Goal: Book appointment/travel/reservation

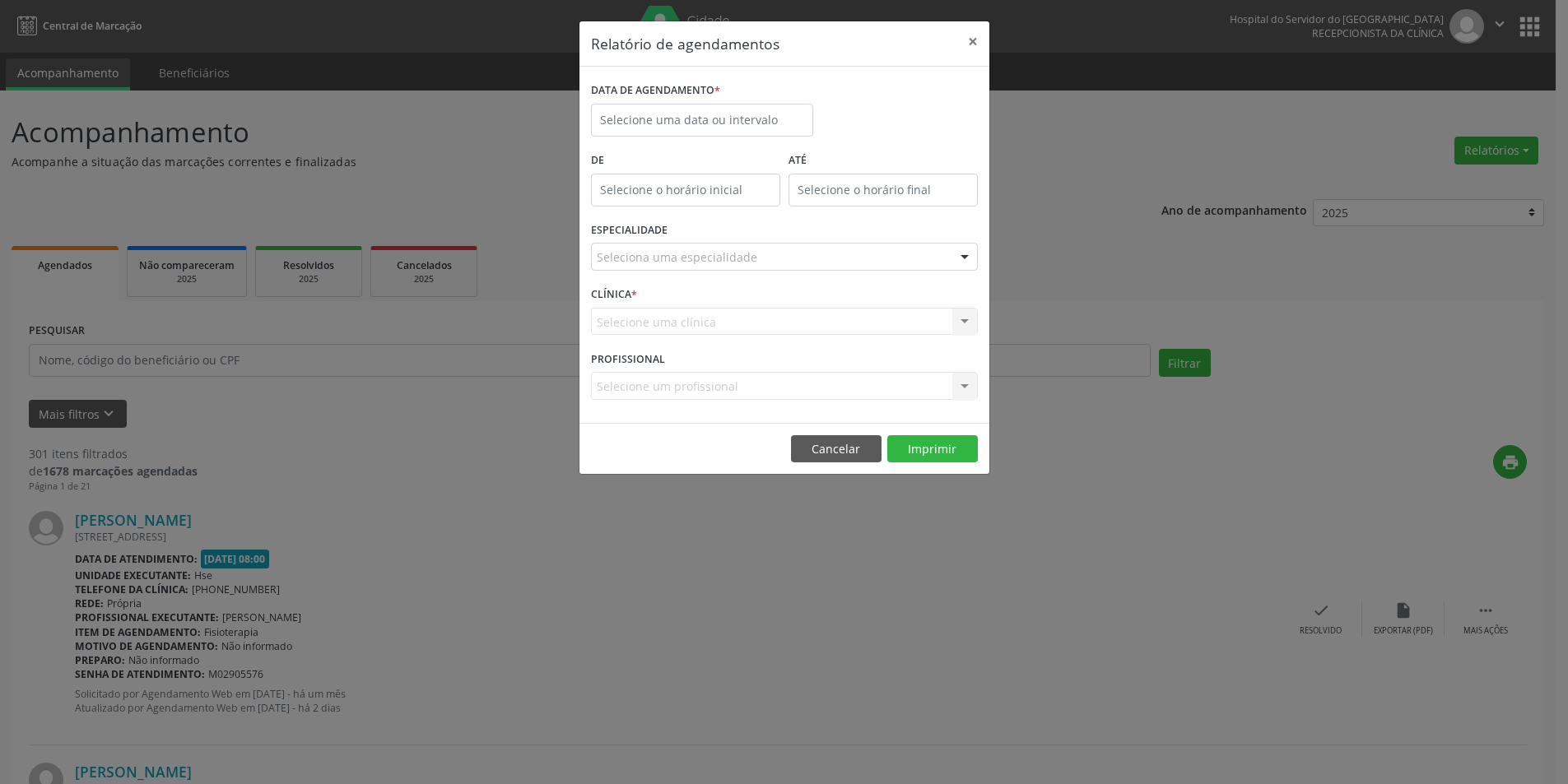
select select "8"
click at [702, 133] on body "Central de Marcação Hospital do Servidor do [GEOGRAPHIC_DATA] Recepcionista da …" at bounding box center [789, 392] width 1580 height 784
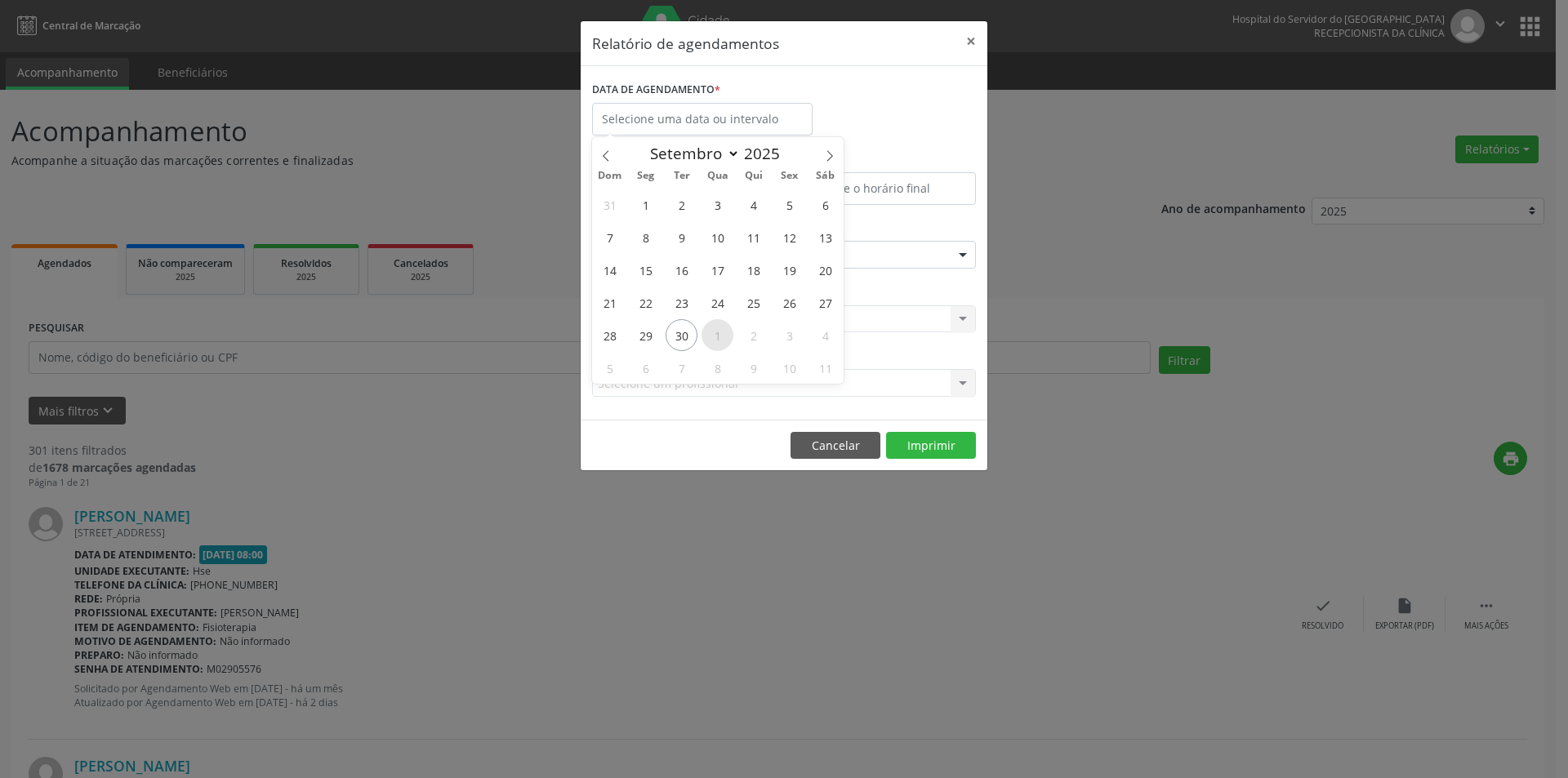
click at [713, 340] on span "1" at bounding box center [718, 335] width 32 height 32
type input "01/10/2025"
click at [795, 363] on span "10" at bounding box center [790, 368] width 32 height 32
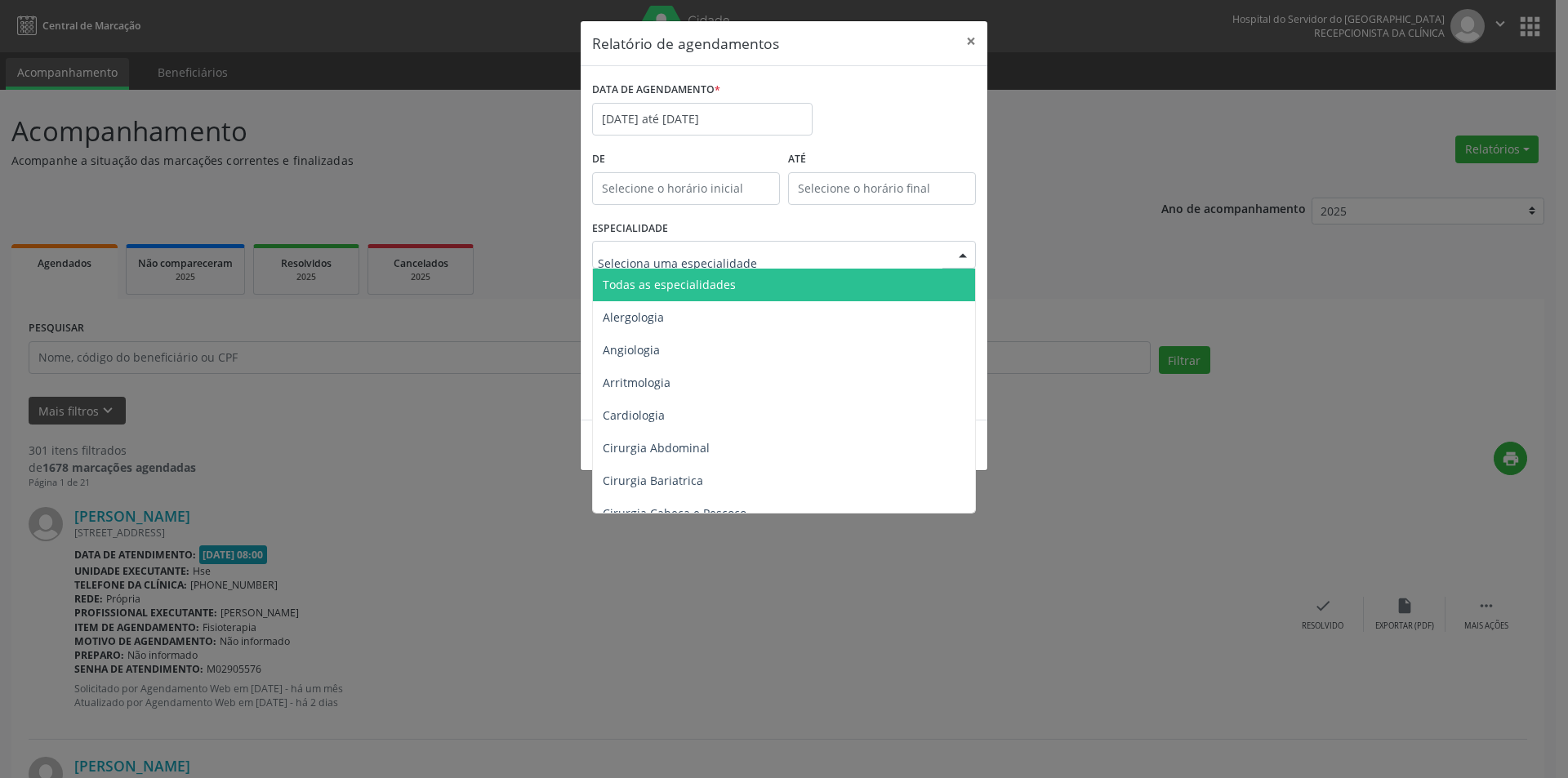
click at [723, 284] on span "Todas as especialidades" at bounding box center [669, 284] width 134 height 15
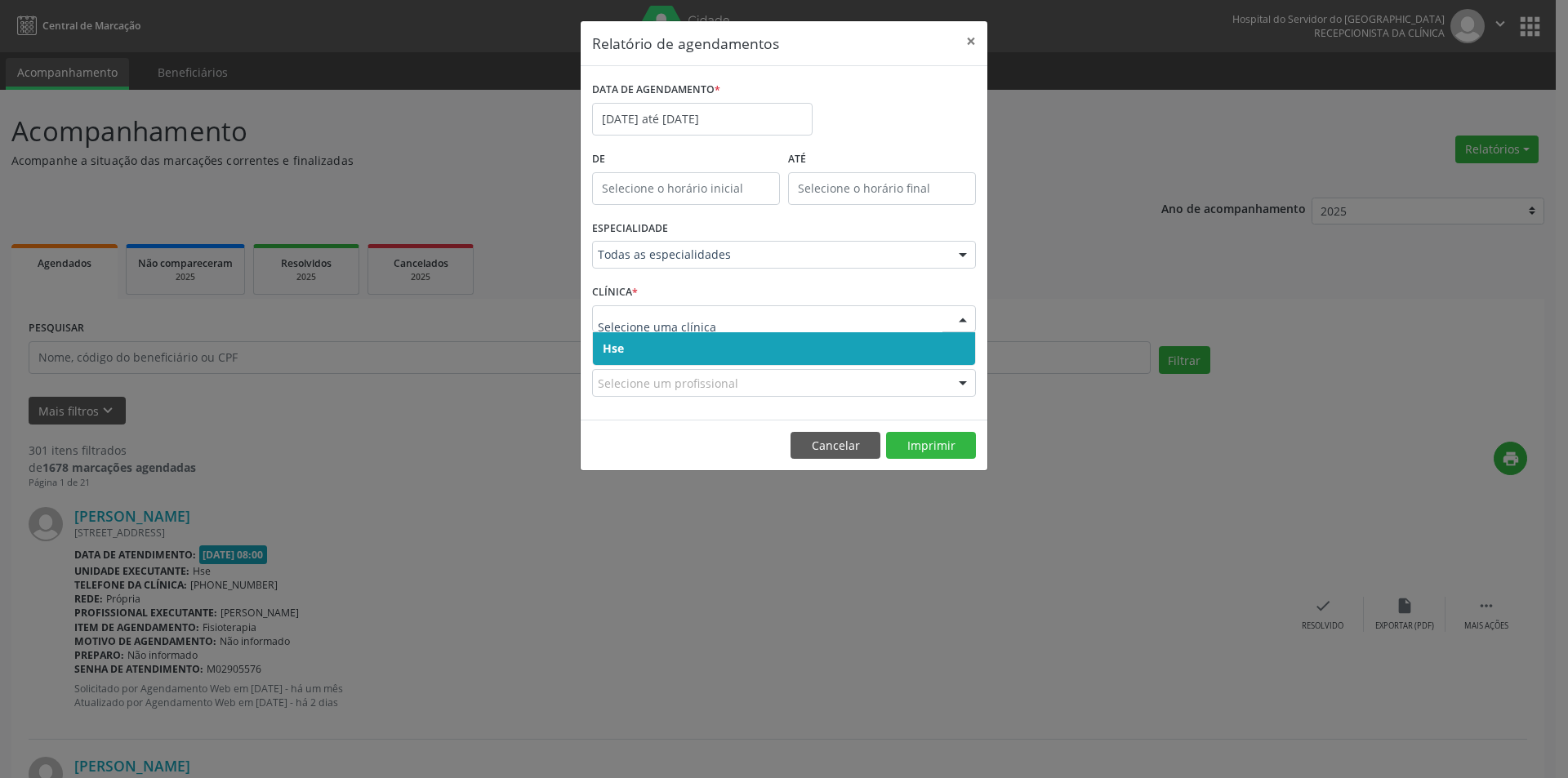
click at [710, 347] on span "Hse" at bounding box center [784, 349] width 382 height 32
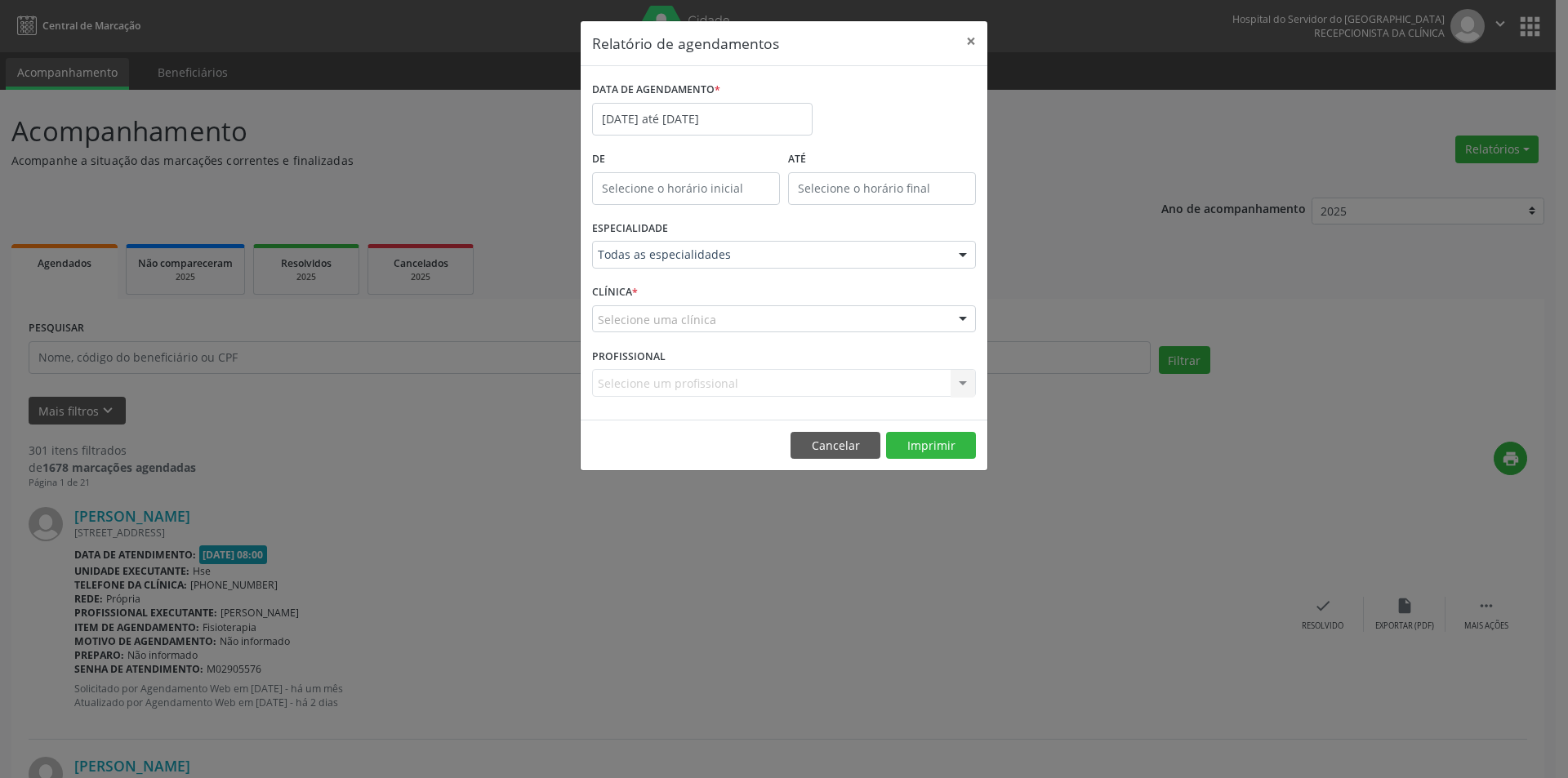
click at [714, 328] on div "Selecione uma clínica" at bounding box center [784, 319] width 384 height 28
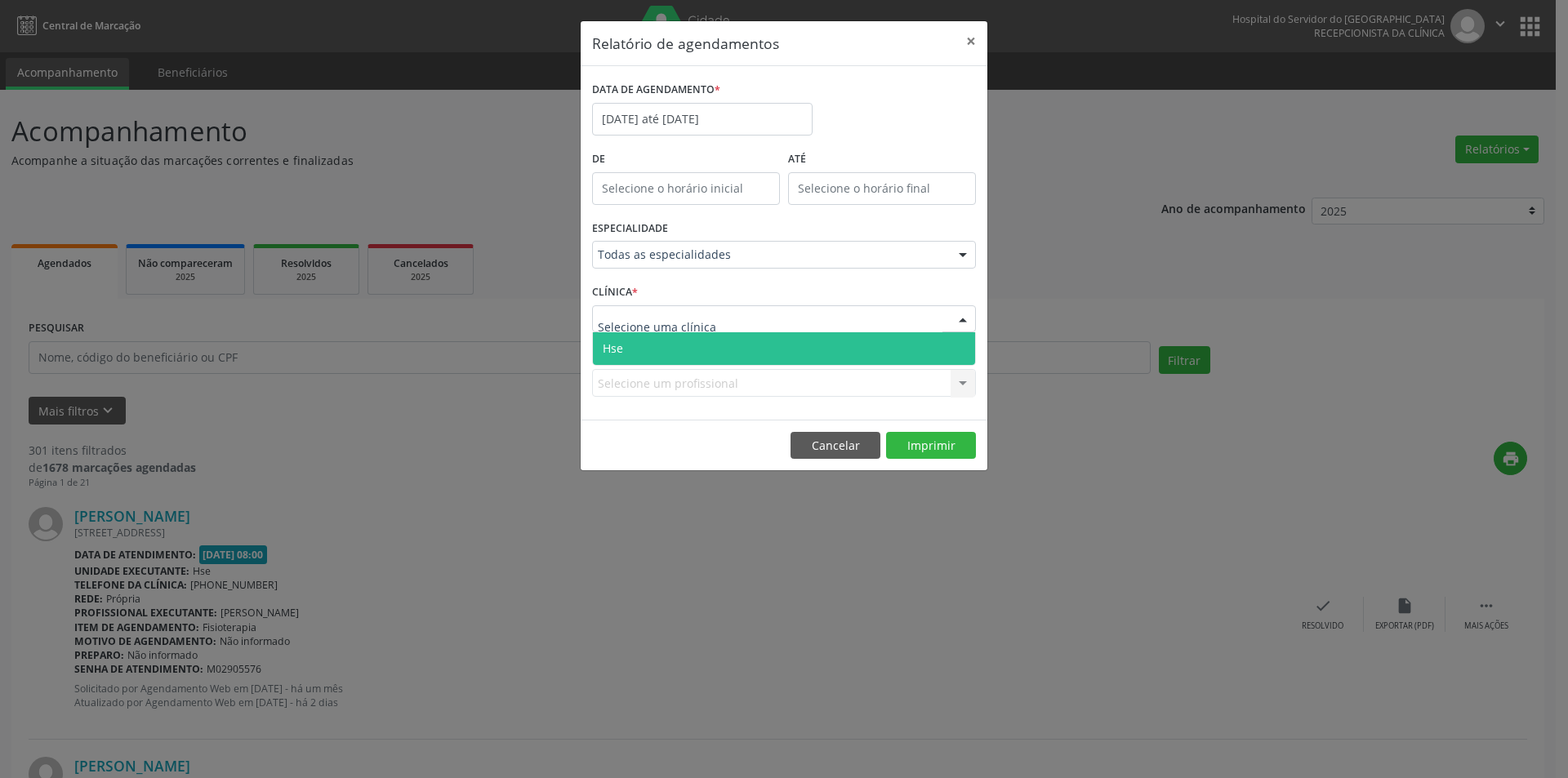
click at [714, 350] on span "Hse" at bounding box center [784, 349] width 382 height 32
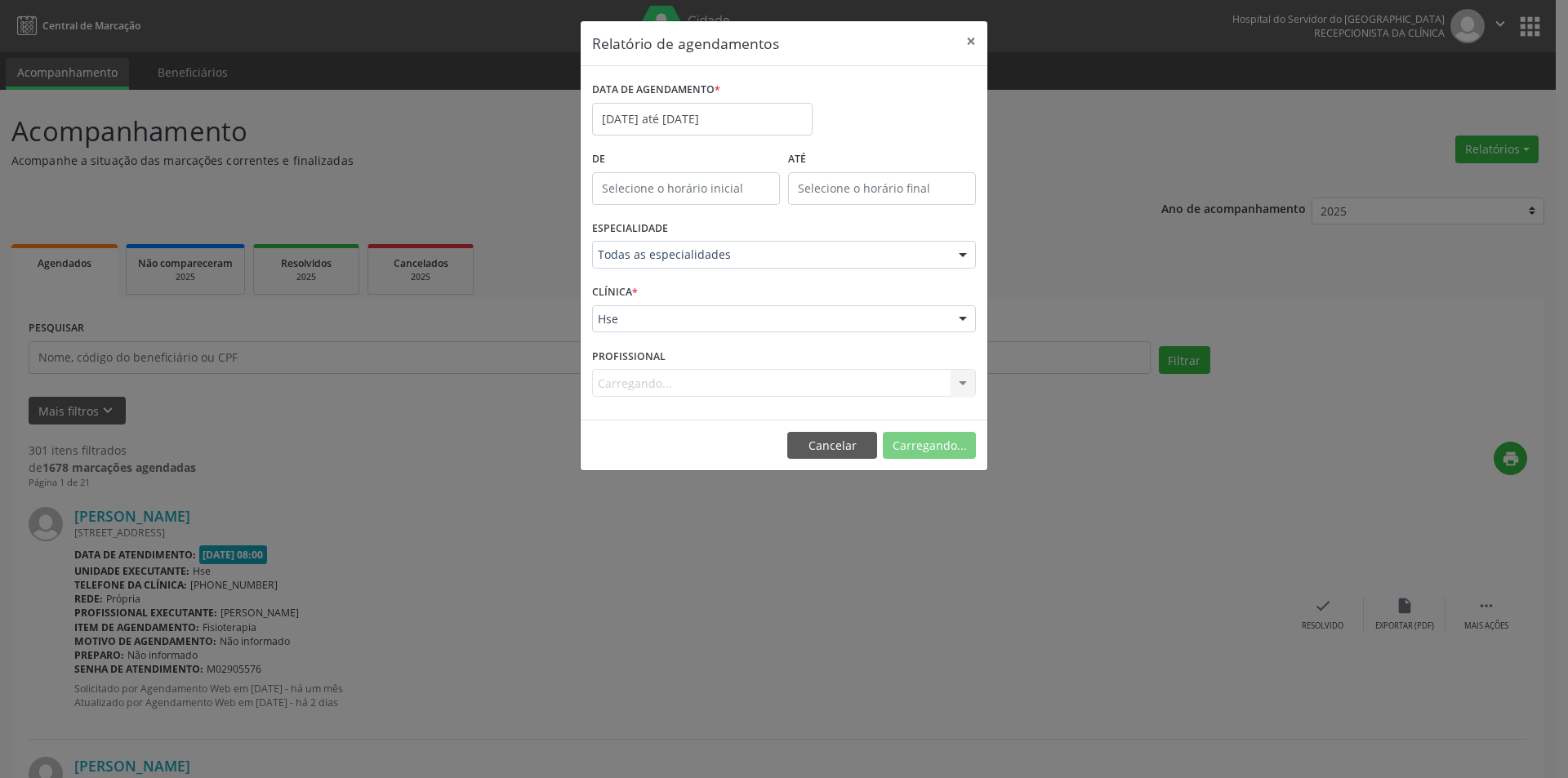
click at [680, 389] on div "Carregando... Nenhum resultado encontrado para: " " Não há nenhuma opção para s…" at bounding box center [784, 383] width 384 height 28
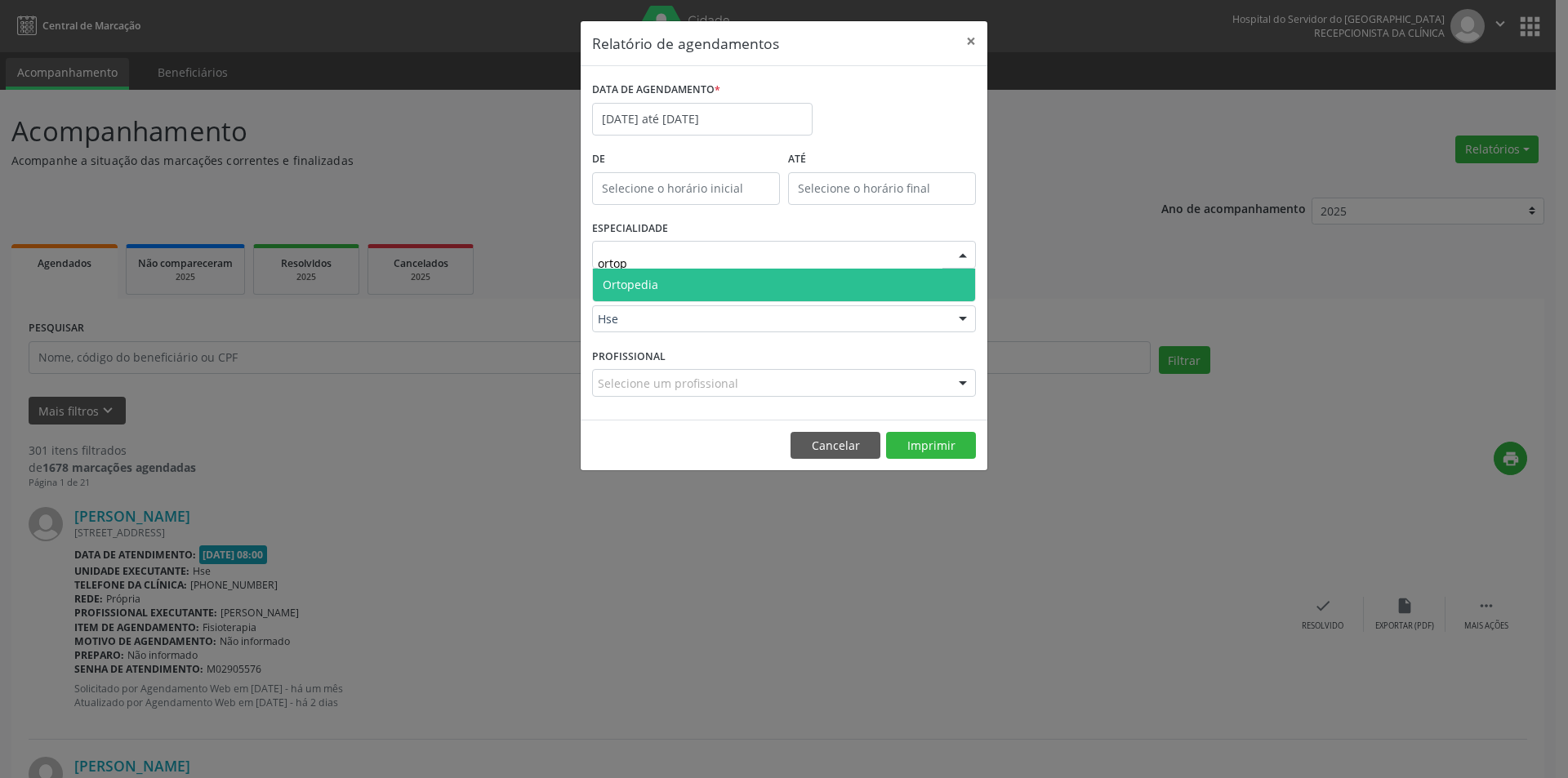
type input "ortope"
click at [691, 280] on span "Ortopedia" at bounding box center [784, 285] width 382 height 32
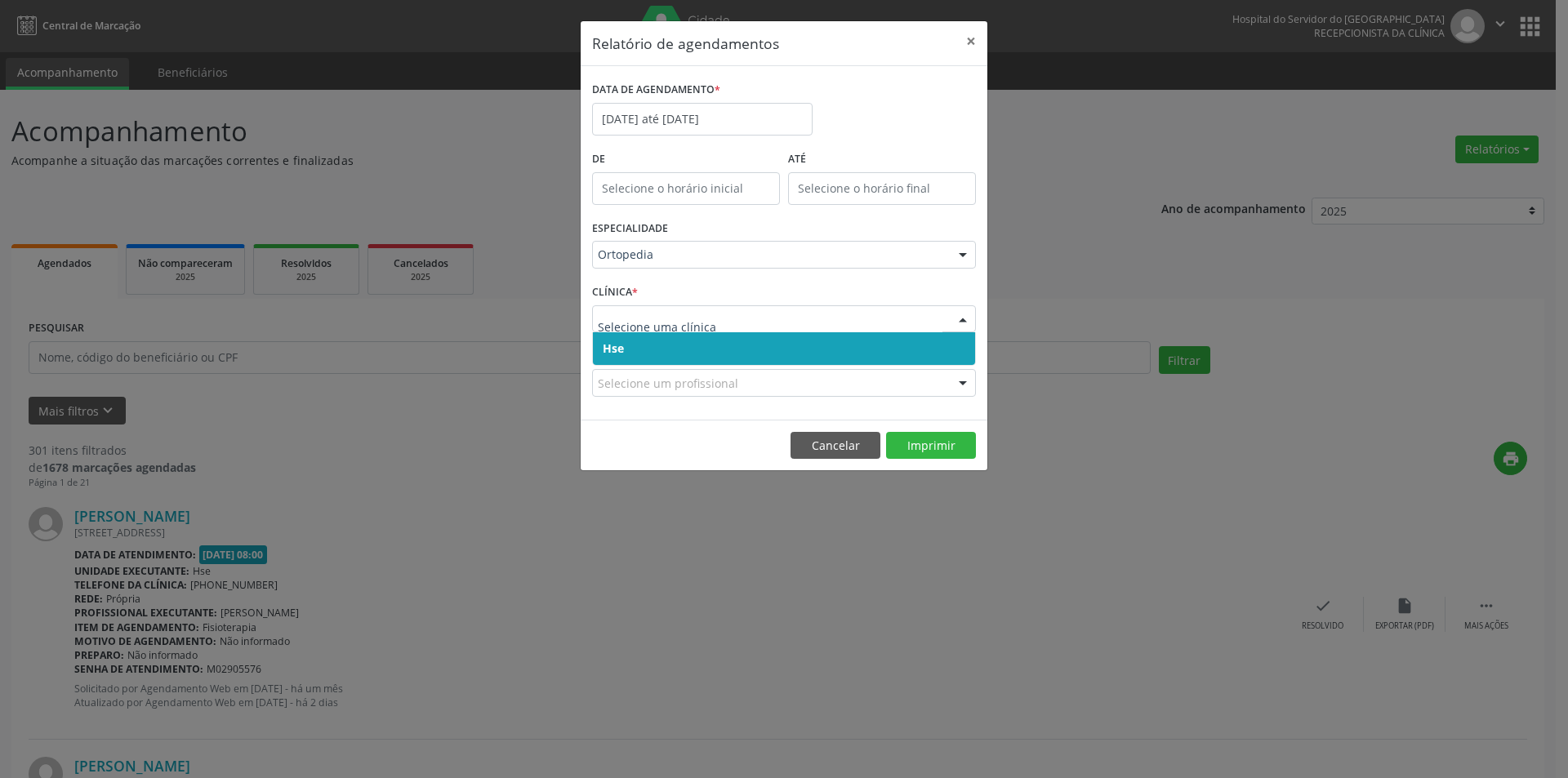
click at [683, 331] on input "text" at bounding box center [770, 327] width 344 height 32
drag, startPoint x: 693, startPoint y: 331, endPoint x: 698, endPoint y: 345, distance: 14.9
click at [698, 333] on div "Hse Nenhum resultado encontrado para: " " Não há nenhuma opção para ser exibida." at bounding box center [784, 319] width 384 height 28
click at [693, 342] on span "Hse" at bounding box center [784, 349] width 382 height 32
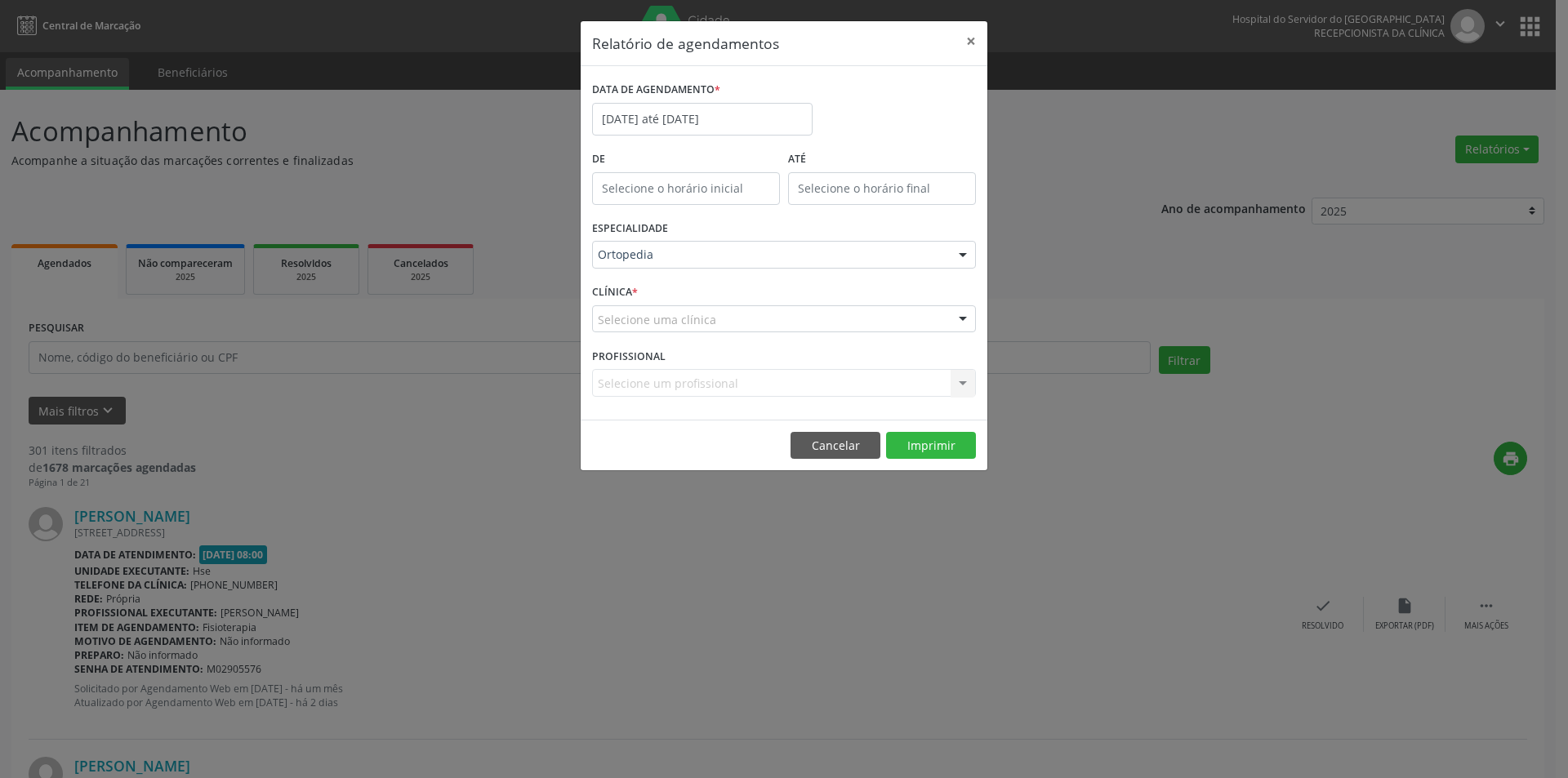
click at [689, 330] on div "Selecione uma clínica" at bounding box center [784, 319] width 384 height 28
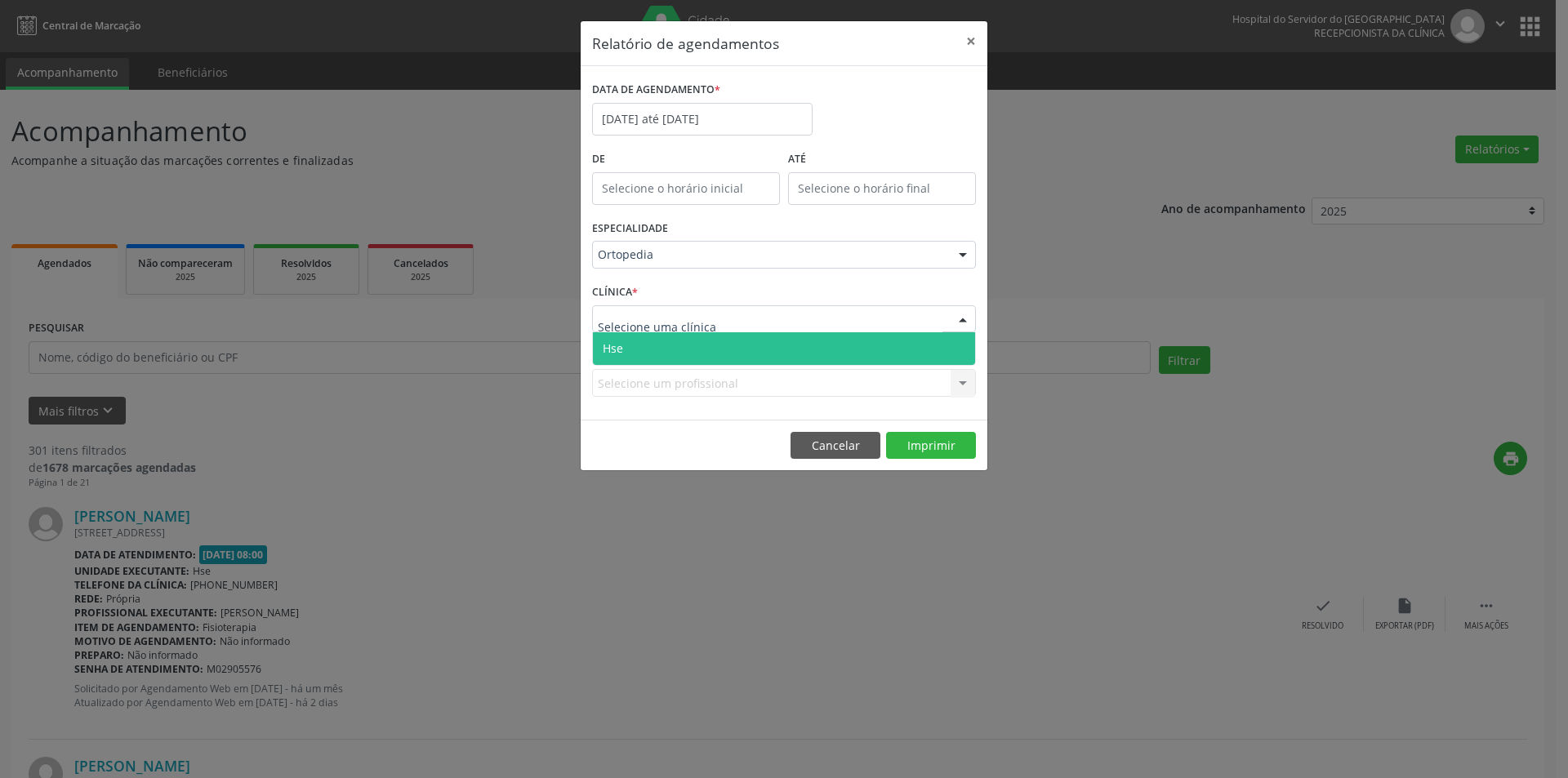
click at [697, 338] on span "Hse" at bounding box center [784, 349] width 382 height 32
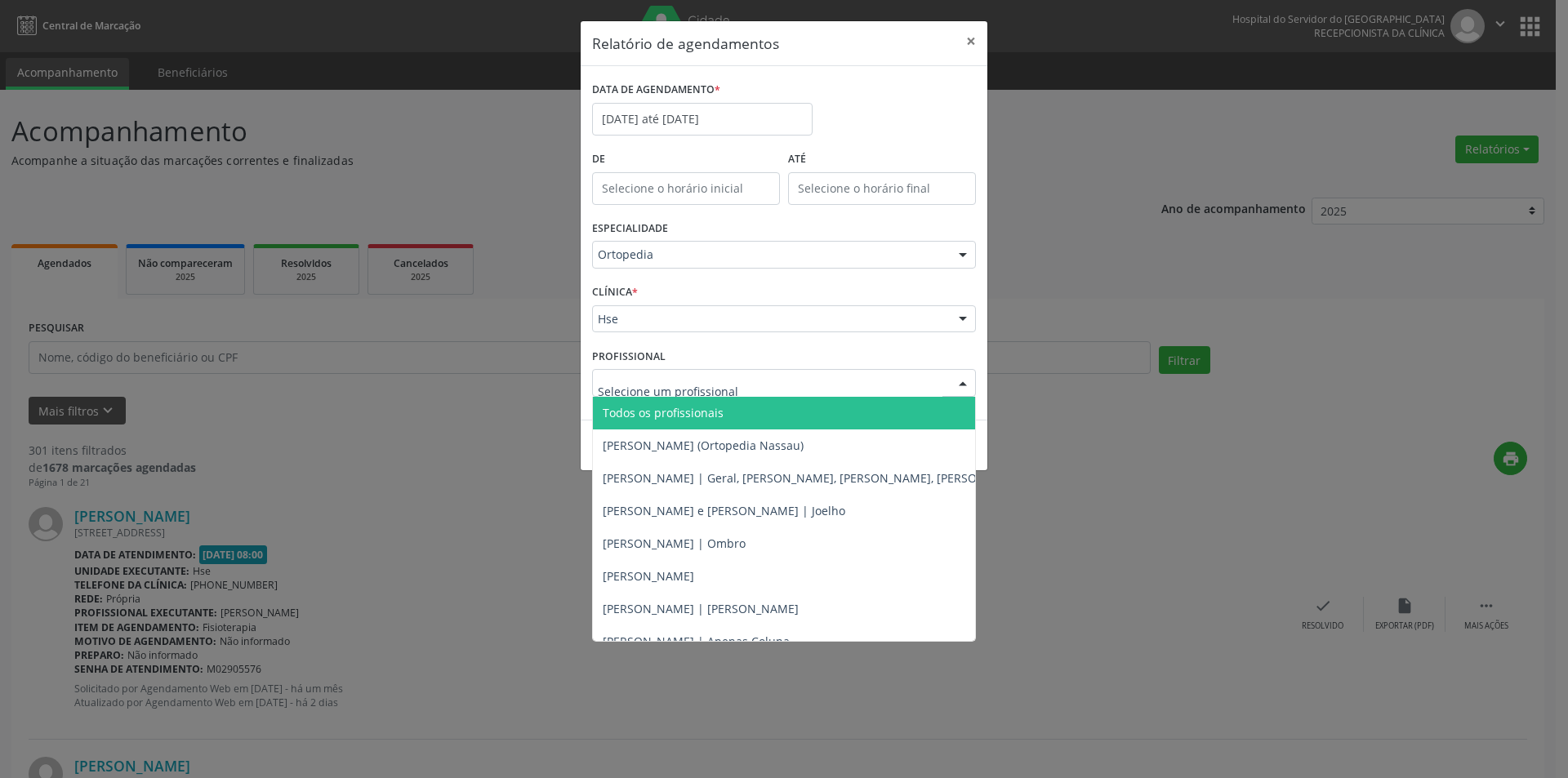
click at [683, 412] on span "Todos os profissionais" at bounding box center [663, 412] width 121 height 15
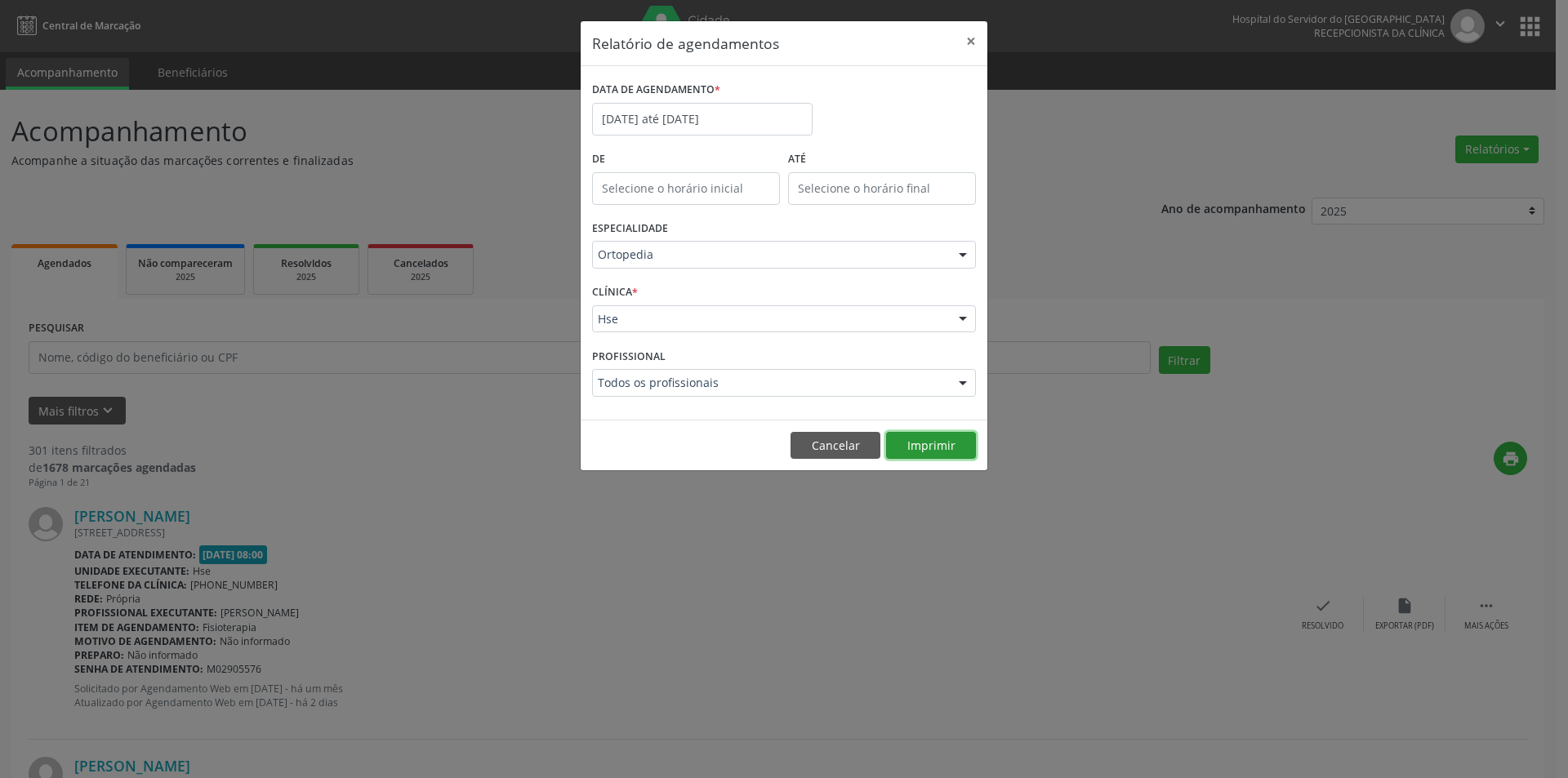
click at [929, 437] on button "Imprimir" at bounding box center [931, 445] width 90 height 28
